Goal: Information Seeking & Learning: Learn about a topic

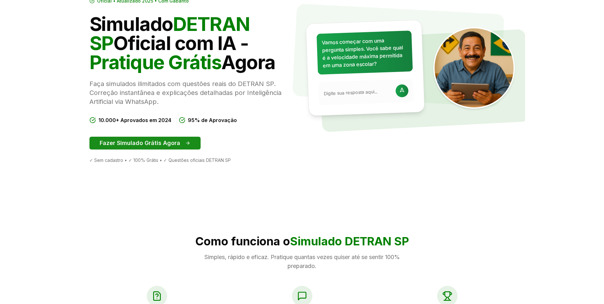
click at [170, 147] on button "Fazer Simulado Grátis Agora" at bounding box center [144, 143] width 111 height 13
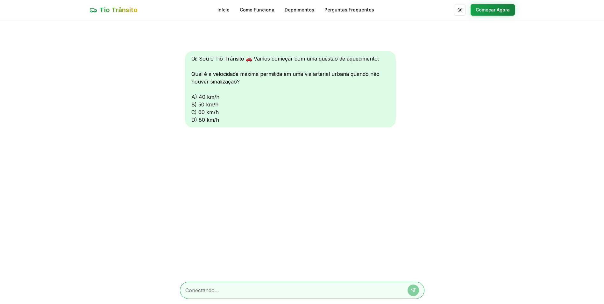
scroll to position [0, 0]
click at [167, 144] on main "Oi! Sou o Tio Trânsito 🚗 Vamos começar com uma questão de aquecimento: Qual é a…" at bounding box center [302, 161] width 604 height 283
click at [279, 290] on textarea at bounding box center [293, 290] width 216 height 8
click at [261, 287] on textarea at bounding box center [293, 291] width 216 height 8
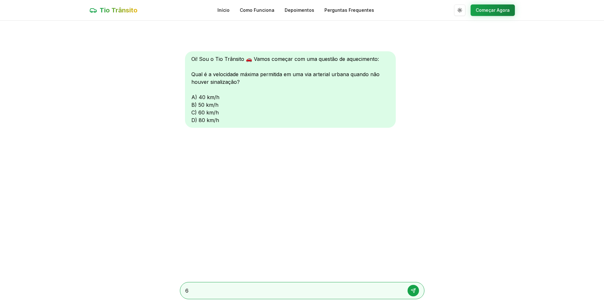
type textarea "60"
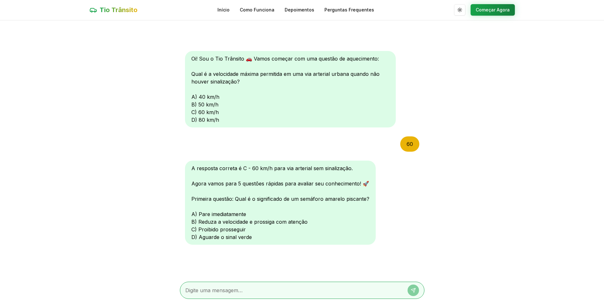
click at [238, 295] on div at bounding box center [302, 290] width 245 height 17
click at [240, 292] on textarea at bounding box center [293, 290] width 216 height 8
type textarea "b"
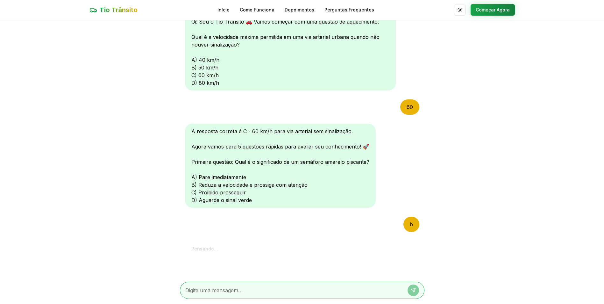
scroll to position [155, 0]
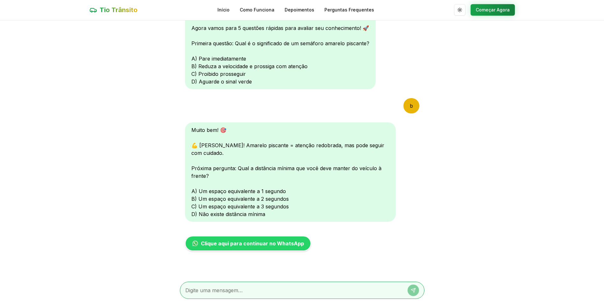
click at [241, 284] on div at bounding box center [302, 290] width 245 height 17
click at [244, 288] on textarea at bounding box center [293, 290] width 216 height 8
type textarea "b"
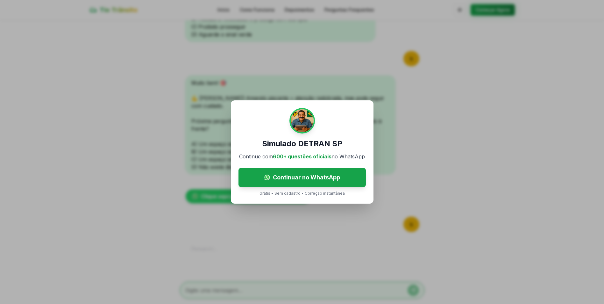
scroll to position [227, 0]
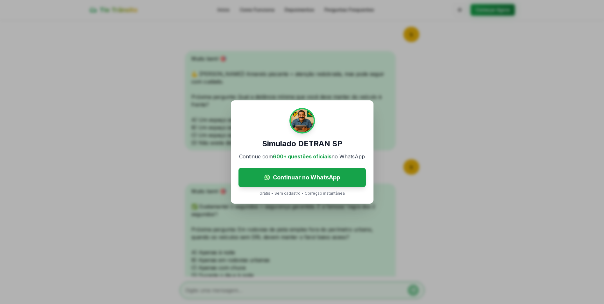
click at [360, 220] on div "Simulado DETRAN SP Continue com 600+ questões oficiais no WhatsApp Continuar no…" at bounding box center [302, 152] width 604 height 304
click at [289, 210] on div "Simulado DETRAN SP Continue com 600+ questões oficiais no WhatsApp Continuar no…" at bounding box center [302, 152] width 604 height 304
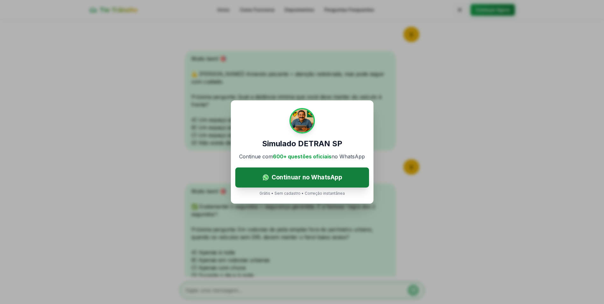
click at [293, 175] on span "Continuar no WhatsApp" at bounding box center [306, 177] width 71 height 9
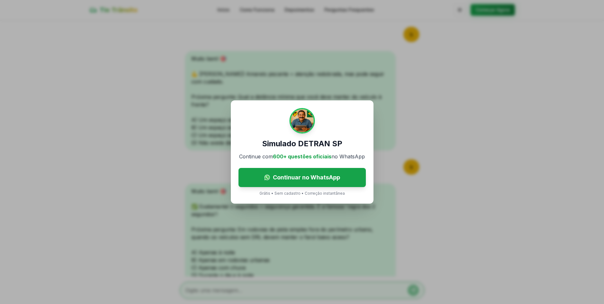
click at [269, 45] on div "Simulado DETRAN SP Continue com 600+ questões oficiais no WhatsApp Continuar no…" at bounding box center [302, 152] width 604 height 304
